Goal: Information Seeking & Learning: Learn about a topic

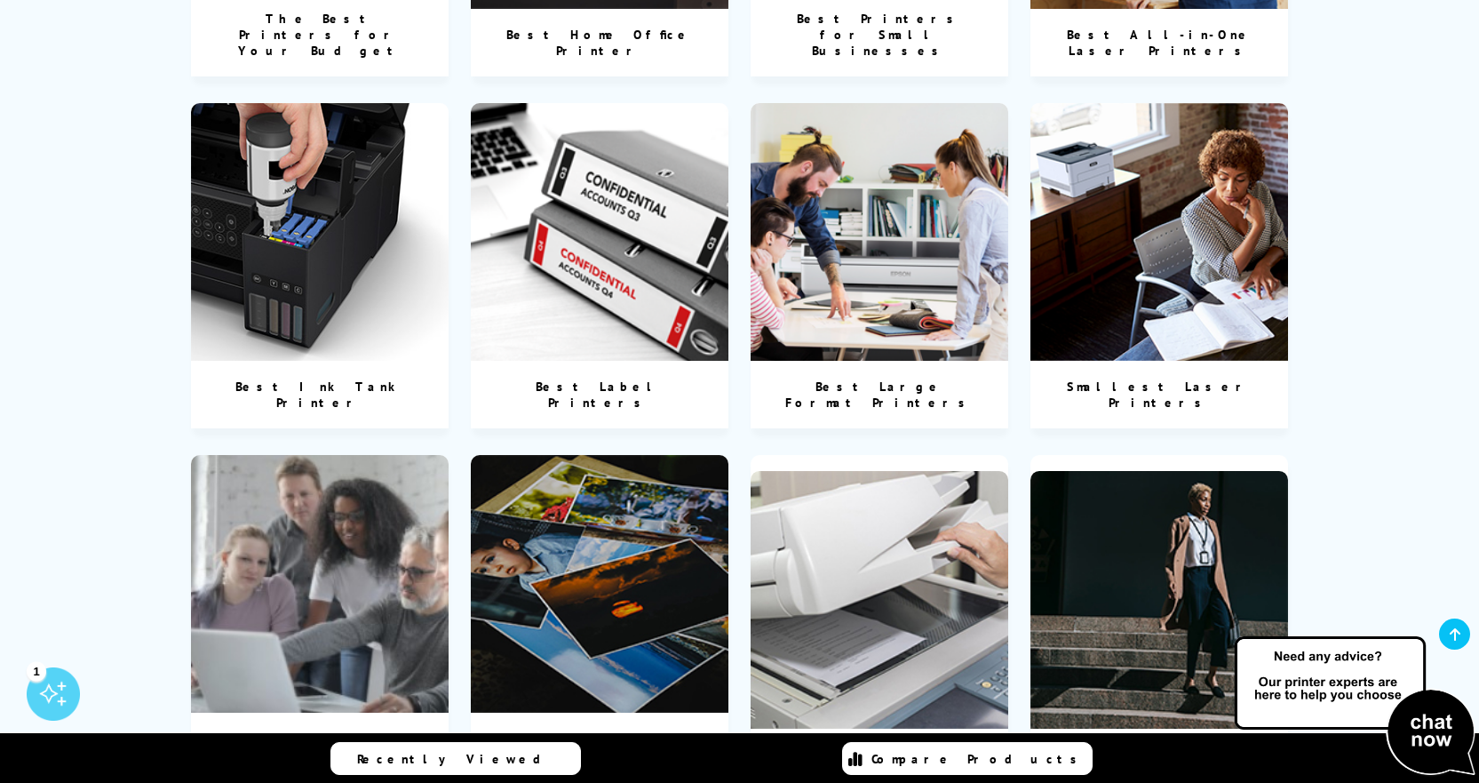
scroll to position [1244, 0]
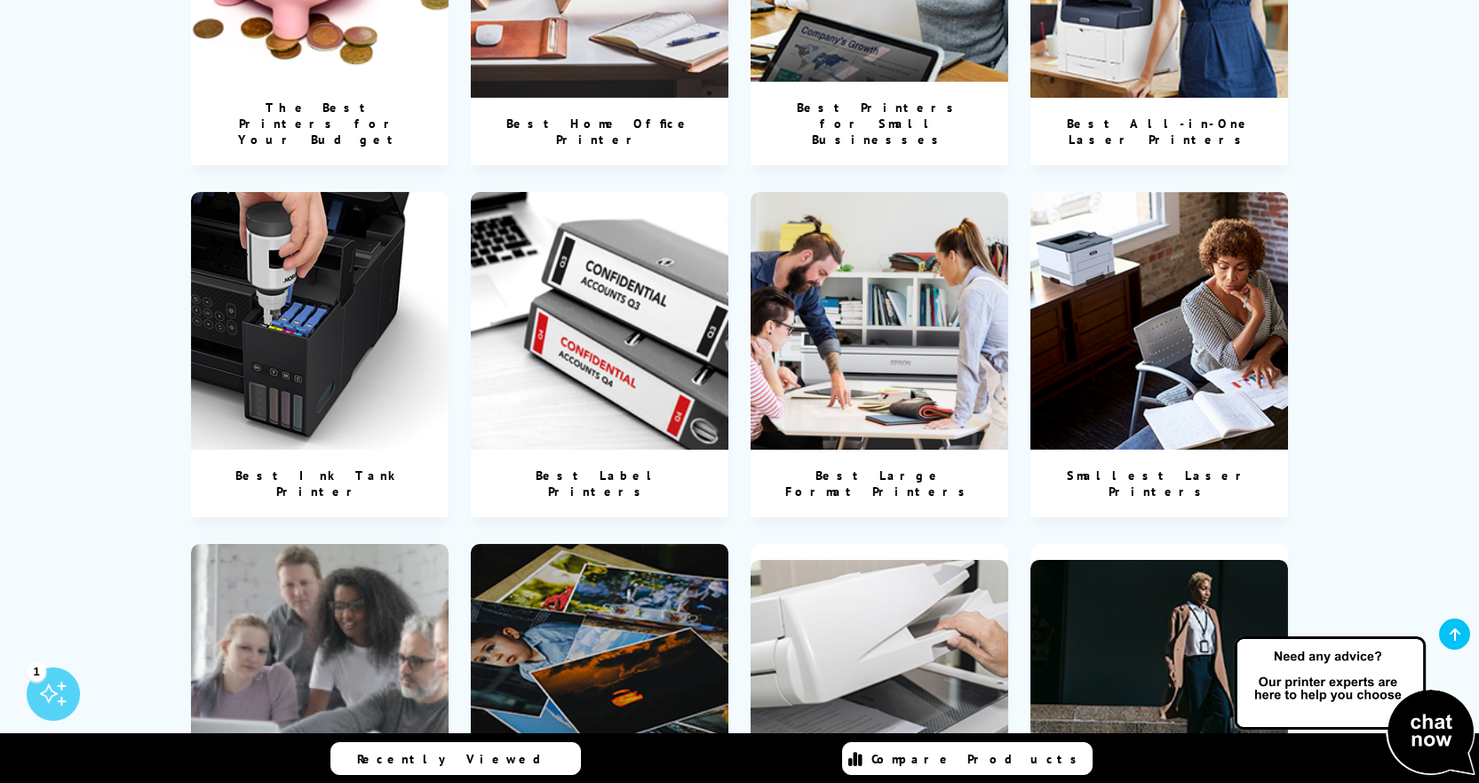
click at [817, 261] on img at bounding box center [880, 321] width 258 height 258
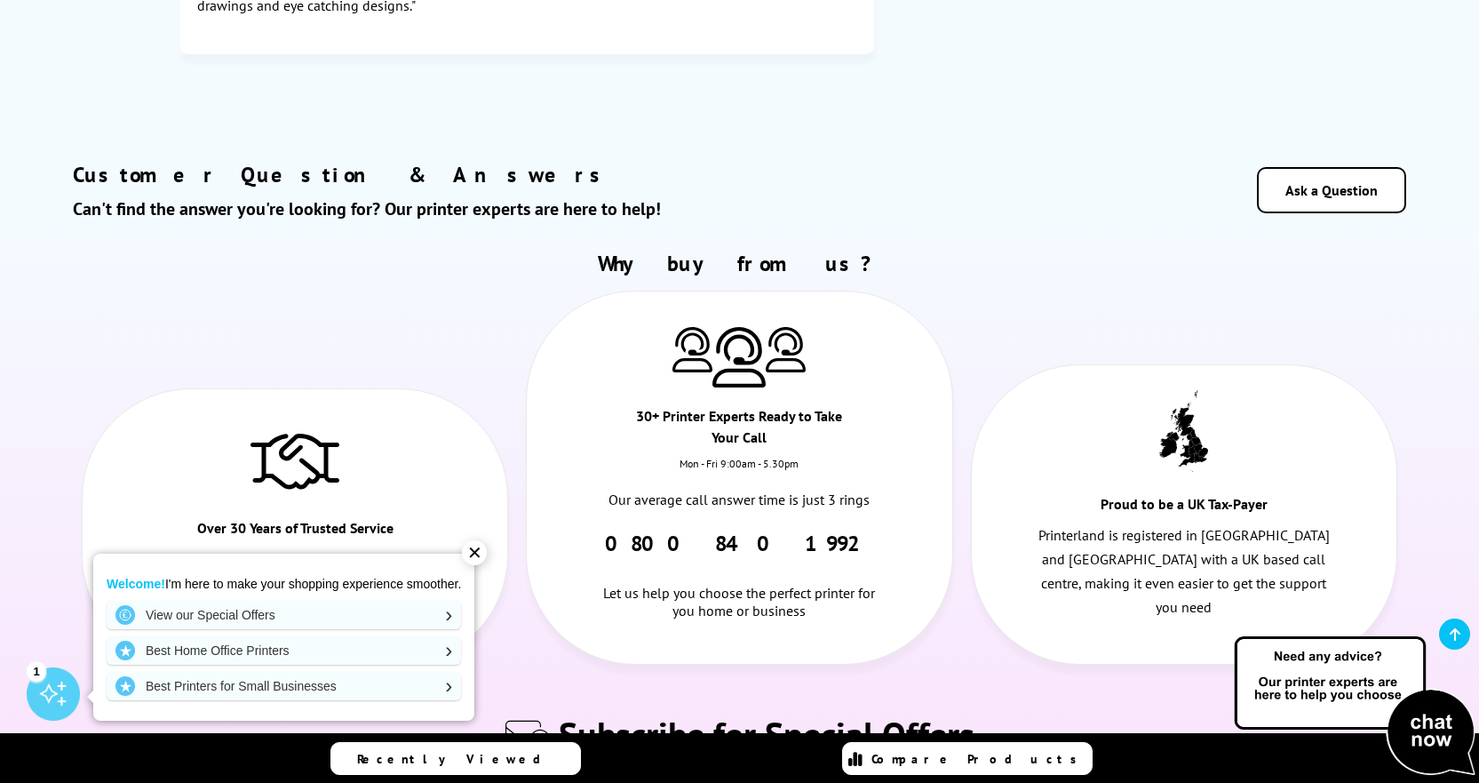
scroll to position [728, 0]
